Goal: Task Accomplishment & Management: Manage account settings

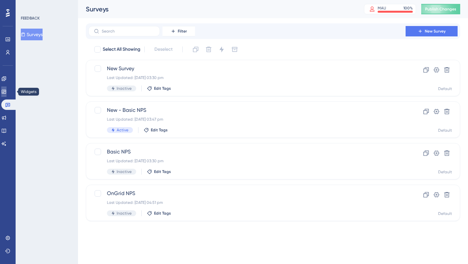
click at [7, 89] on icon at bounding box center [3, 91] width 5 height 5
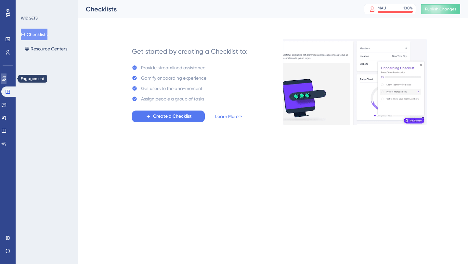
click at [6, 75] on link at bounding box center [3, 78] width 5 height 10
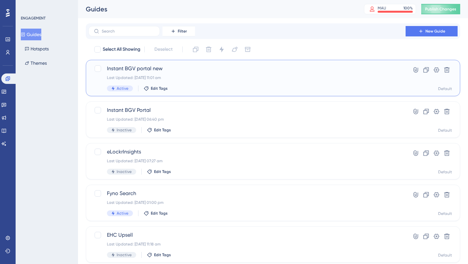
click at [201, 73] on div "Instant BGV portal new Last Updated: 25 Sept 2025 11:01 am Active Edit Tags" at bounding box center [247, 78] width 280 height 27
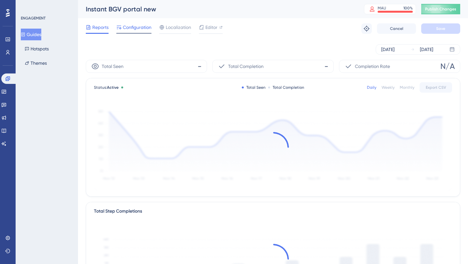
click at [137, 27] on span "Configuration" at bounding box center [137, 27] width 29 height 8
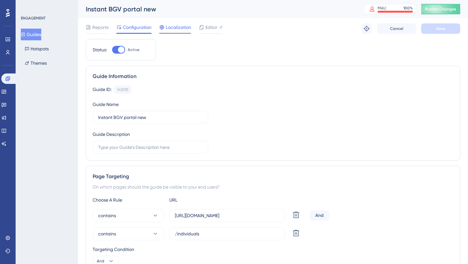
click at [176, 25] on span "Localization" at bounding box center [178, 27] width 25 height 8
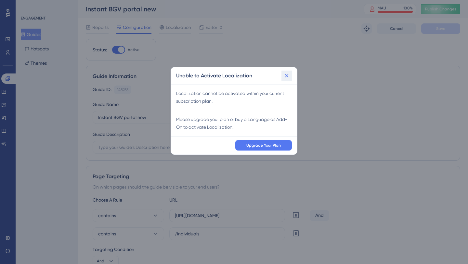
click at [287, 73] on icon at bounding box center [286, 75] width 7 height 7
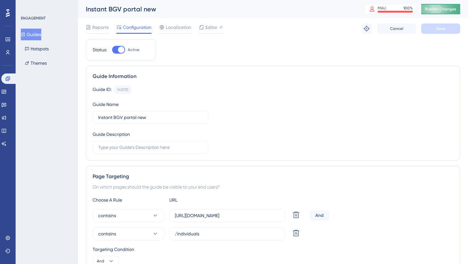
click at [453, 13] on button "Publish Changes" at bounding box center [440, 9] width 39 height 10
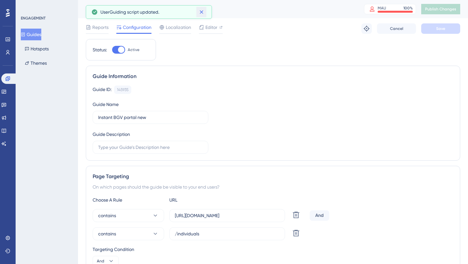
click at [205, 8] on button at bounding box center [201, 12] width 10 height 10
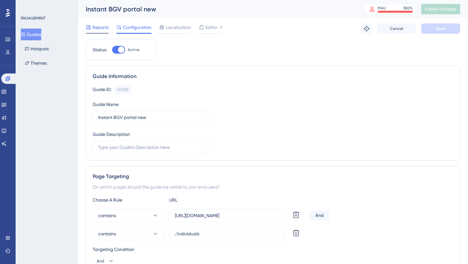
click at [96, 30] on span "Reports" at bounding box center [100, 27] width 16 height 8
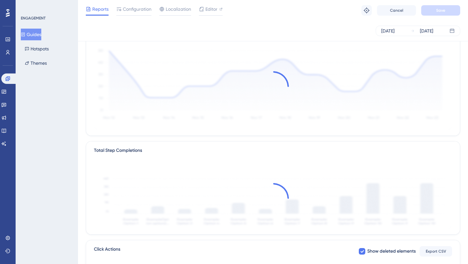
scroll to position [61, 0]
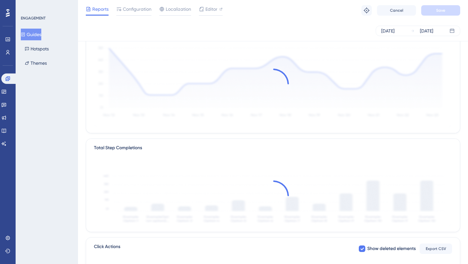
click at [300, 181] on div at bounding box center [273, 195] width 358 height 63
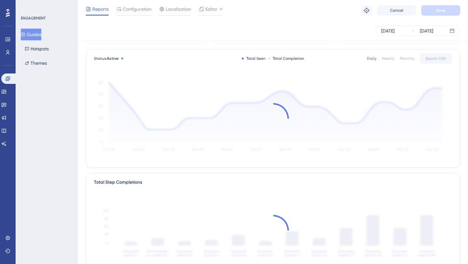
scroll to position [27, 0]
click at [299, 189] on div "Total Step Completions" at bounding box center [273, 219] width 374 height 93
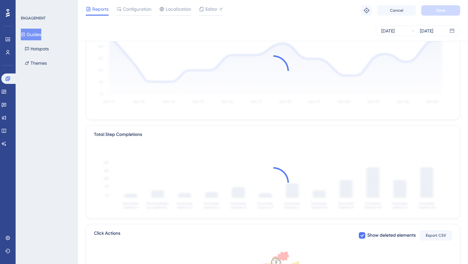
scroll to position [190, 0]
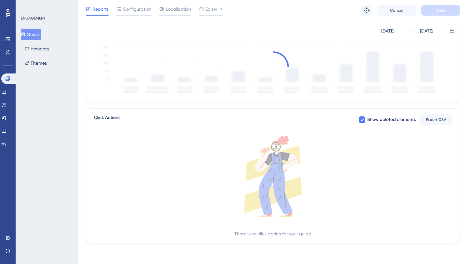
click at [312, 63] on div at bounding box center [273, 66] width 358 height 63
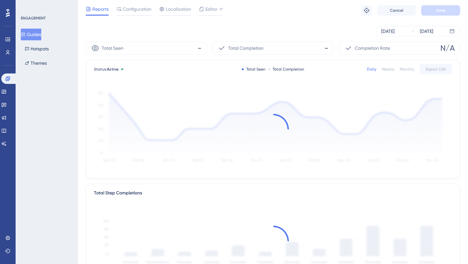
scroll to position [0, 0]
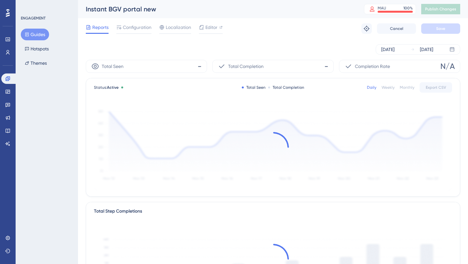
click at [33, 37] on button "Guides" at bounding box center [35, 35] width 28 height 12
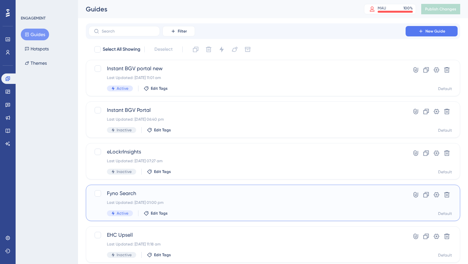
click at [168, 194] on span "Fyno Search" at bounding box center [247, 194] width 280 height 8
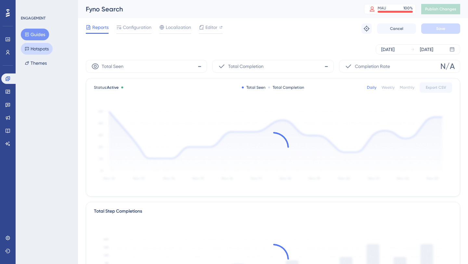
click at [41, 48] on button "Hotspots" at bounding box center [37, 49] width 32 height 12
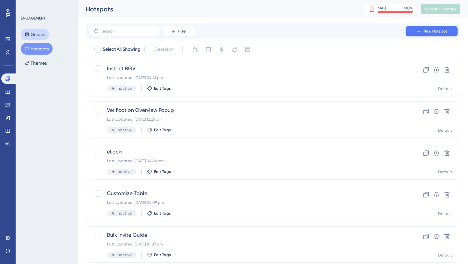
click at [36, 34] on button "Guides" at bounding box center [35, 35] width 28 height 12
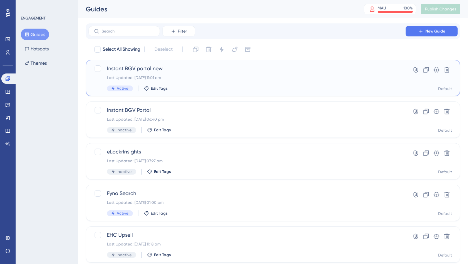
click at [185, 69] on span "Instant BGV portal new" at bounding box center [247, 69] width 280 height 8
